Goal: Information Seeking & Learning: Learn about a topic

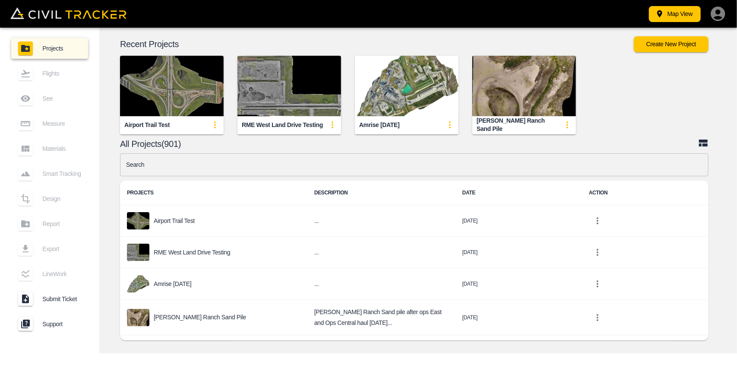
click at [287, 168] on input "text" at bounding box center [414, 164] width 588 height 23
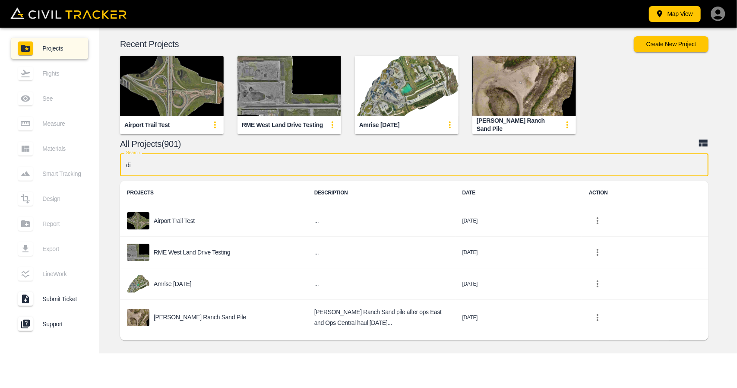
type input "did"
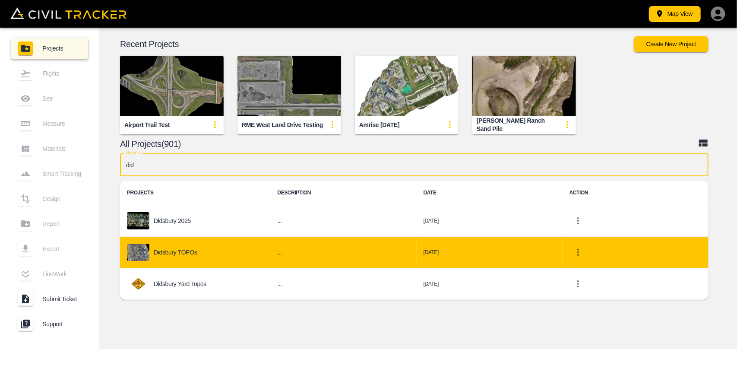
click at [212, 247] on div "Didsbury TOPOs" at bounding box center [195, 252] width 136 height 17
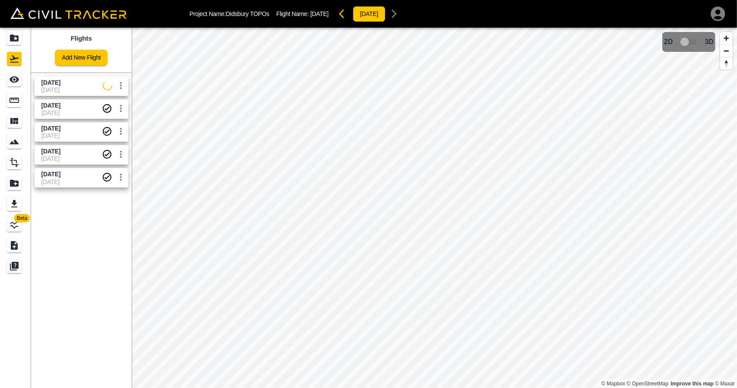
click at [60, 117] on link "[DATE] [DATE]" at bounding box center [82, 108] width 94 height 19
click at [8, 84] on div "See" at bounding box center [14, 80] width 15 height 14
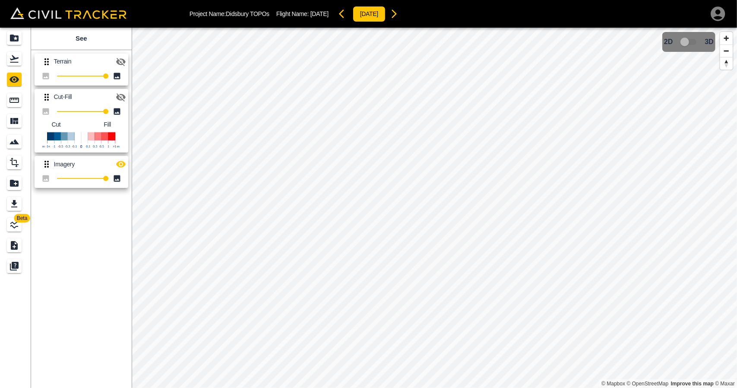
click at [125, 100] on icon "button" at bounding box center [121, 97] width 10 height 10
click at [121, 97] on icon "button" at bounding box center [120, 97] width 9 height 6
click at [120, 54] on button "button" at bounding box center [120, 61] width 17 height 17
click at [16, 105] on icon "Measure" at bounding box center [14, 100] width 10 height 10
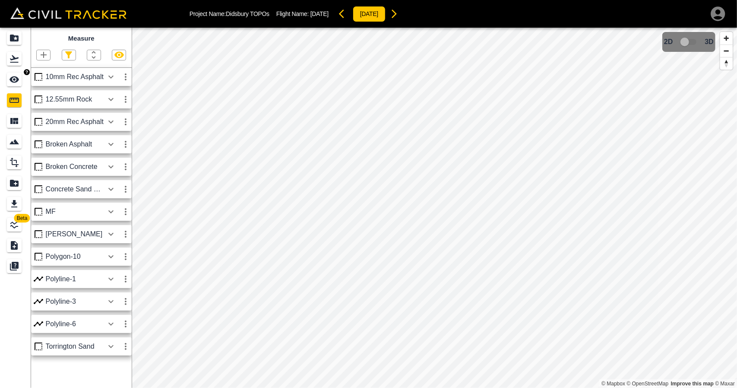
click at [16, 71] on link at bounding box center [15, 79] width 31 height 21
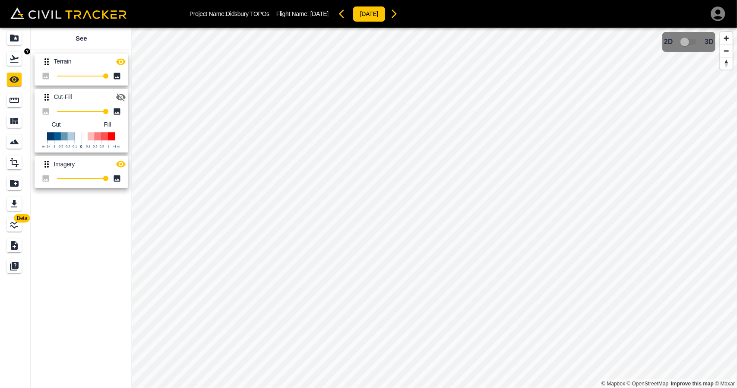
click at [15, 60] on icon "Flights" at bounding box center [14, 59] width 10 height 10
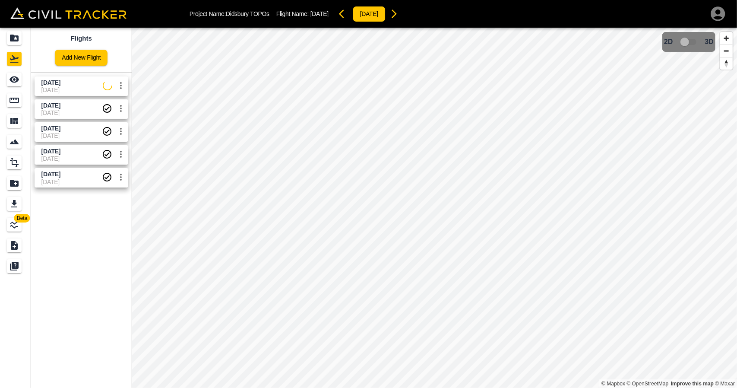
click at [76, 130] on span "[DATE]" at bounding box center [71, 128] width 60 height 8
click at [18, 81] on icon "See" at bounding box center [13, 79] width 9 height 6
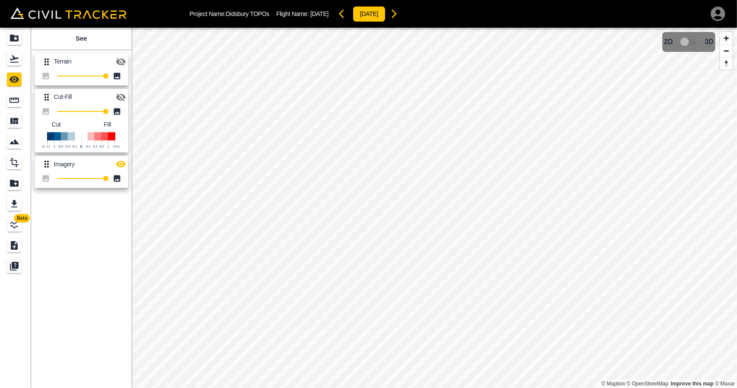
click at [121, 99] on icon "button" at bounding box center [120, 97] width 9 height 8
click at [120, 165] on icon "button" at bounding box center [120, 164] width 9 height 6
click at [9, 60] on icon "Flights" at bounding box center [14, 59] width 10 height 10
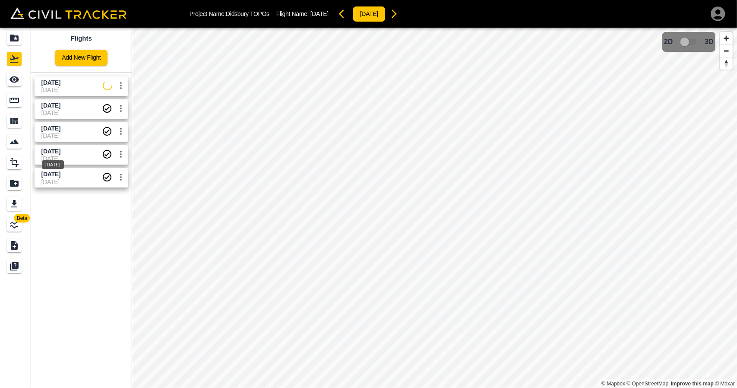
click at [57, 159] on div "[DATE]" at bounding box center [53, 162] width 24 height 16
click at [13, 77] on icon "See" at bounding box center [13, 79] width 9 height 6
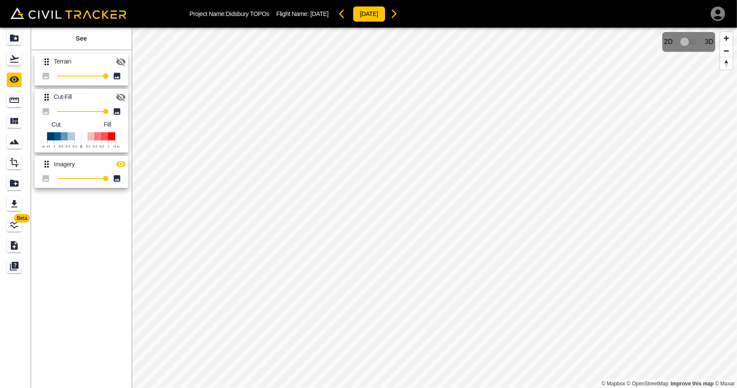
click at [126, 100] on button "button" at bounding box center [120, 97] width 17 height 17
click at [123, 164] on icon "button" at bounding box center [121, 164] width 10 height 10
click at [21, 61] on div "Flights" at bounding box center [14, 59] width 15 height 14
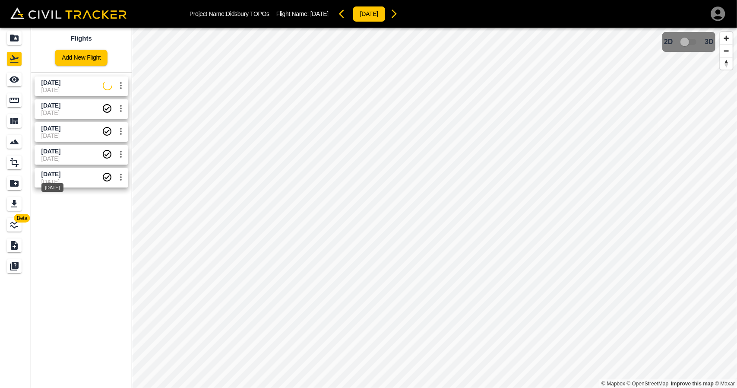
click at [60, 176] on span "[DATE]" at bounding box center [50, 174] width 19 height 7
click at [12, 84] on icon "See" at bounding box center [14, 79] width 10 height 10
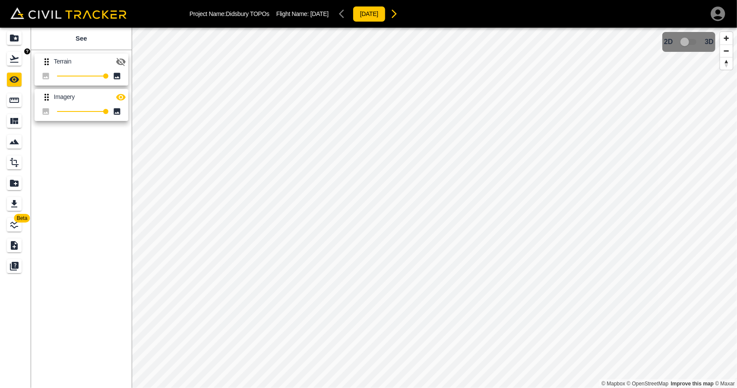
click at [14, 60] on icon "Flights" at bounding box center [14, 59] width 10 height 10
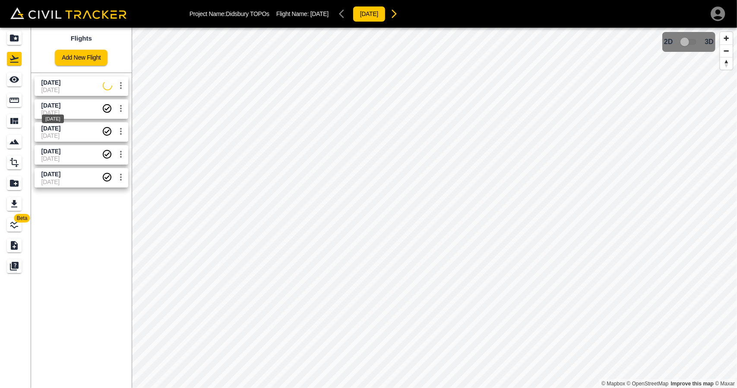
click at [50, 103] on span "[DATE]" at bounding box center [50, 105] width 19 height 7
click at [17, 82] on icon "See" at bounding box center [14, 79] width 10 height 10
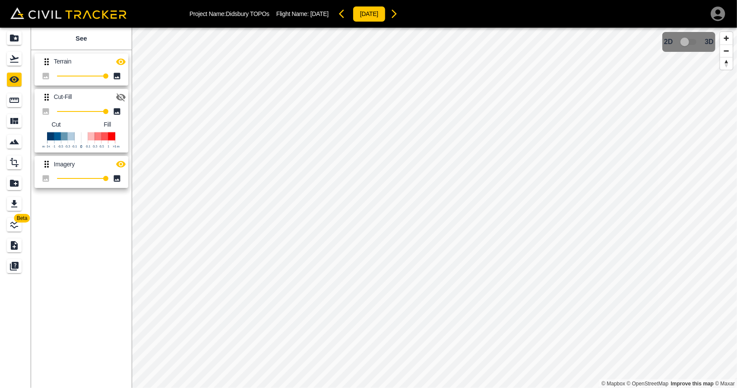
click at [117, 100] on icon "button" at bounding box center [121, 97] width 10 height 10
click at [120, 59] on icon "button" at bounding box center [121, 62] width 10 height 10
click at [120, 58] on icon "button" at bounding box center [120, 62] width 9 height 8
click at [119, 64] on icon "button" at bounding box center [121, 62] width 10 height 10
click at [121, 95] on icon "button" at bounding box center [121, 97] width 10 height 10
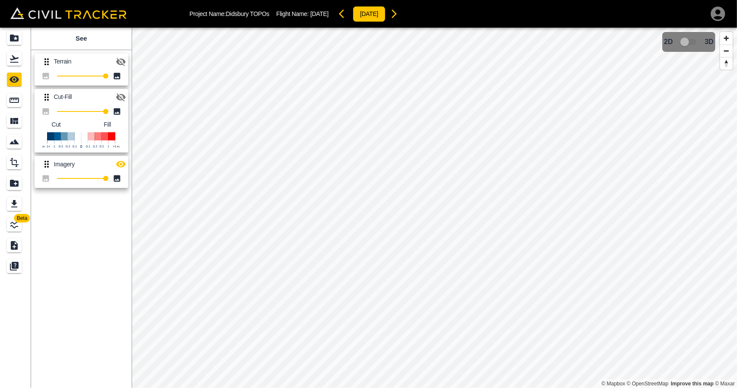
click at [122, 164] on icon "button" at bounding box center [120, 164] width 9 height 6
click at [123, 100] on icon "button" at bounding box center [120, 97] width 9 height 8
click at [123, 101] on icon "button" at bounding box center [121, 97] width 10 height 10
click at [123, 101] on icon "button" at bounding box center [120, 97] width 9 height 8
click at [19, 51] on link at bounding box center [15, 58] width 31 height 21
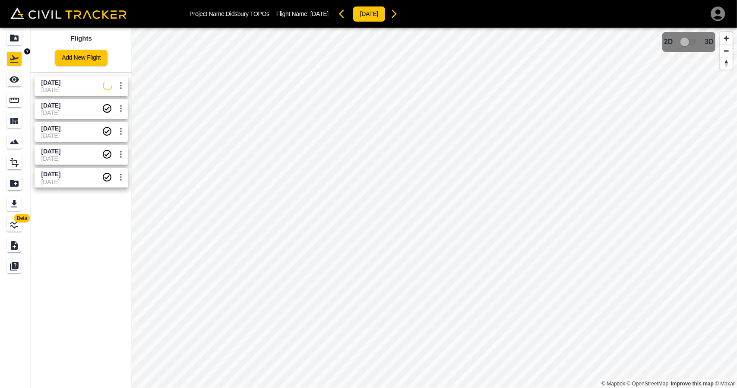
click at [18, 36] on icon "Projects" at bounding box center [14, 38] width 9 height 7
